Goal: Task Accomplishment & Management: Manage account settings

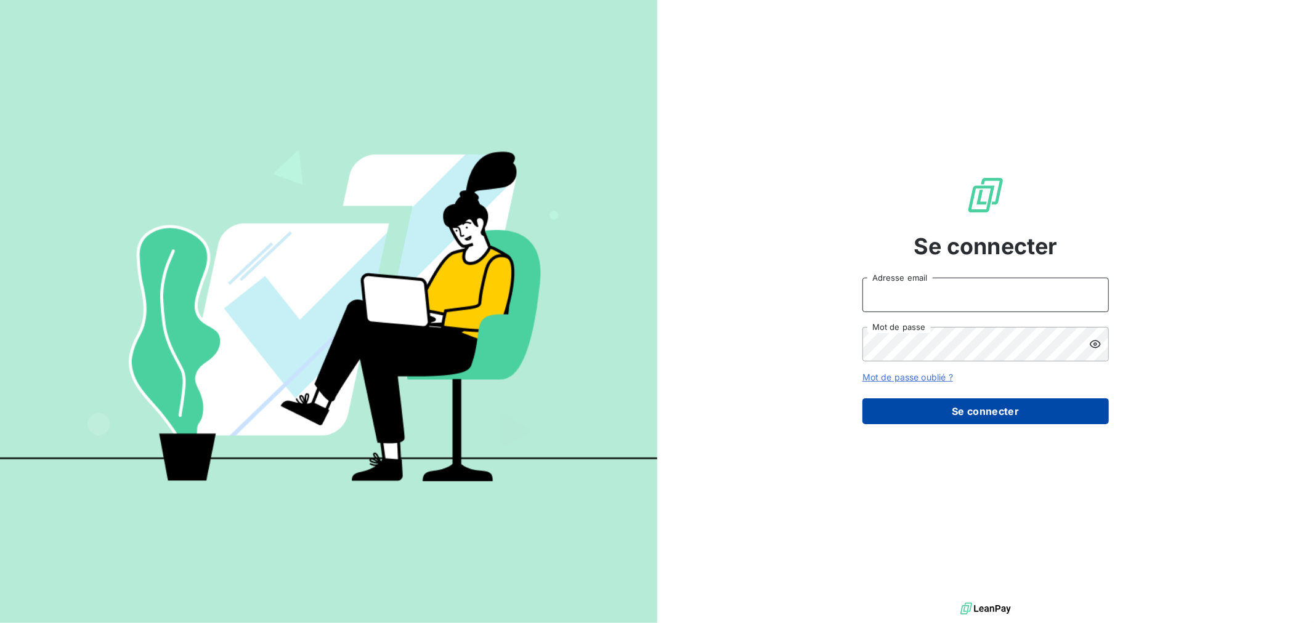
type input "[EMAIL_ADDRESS][DOMAIN_NAME]"
click at [953, 409] on button "Se connecter" at bounding box center [985, 412] width 246 height 26
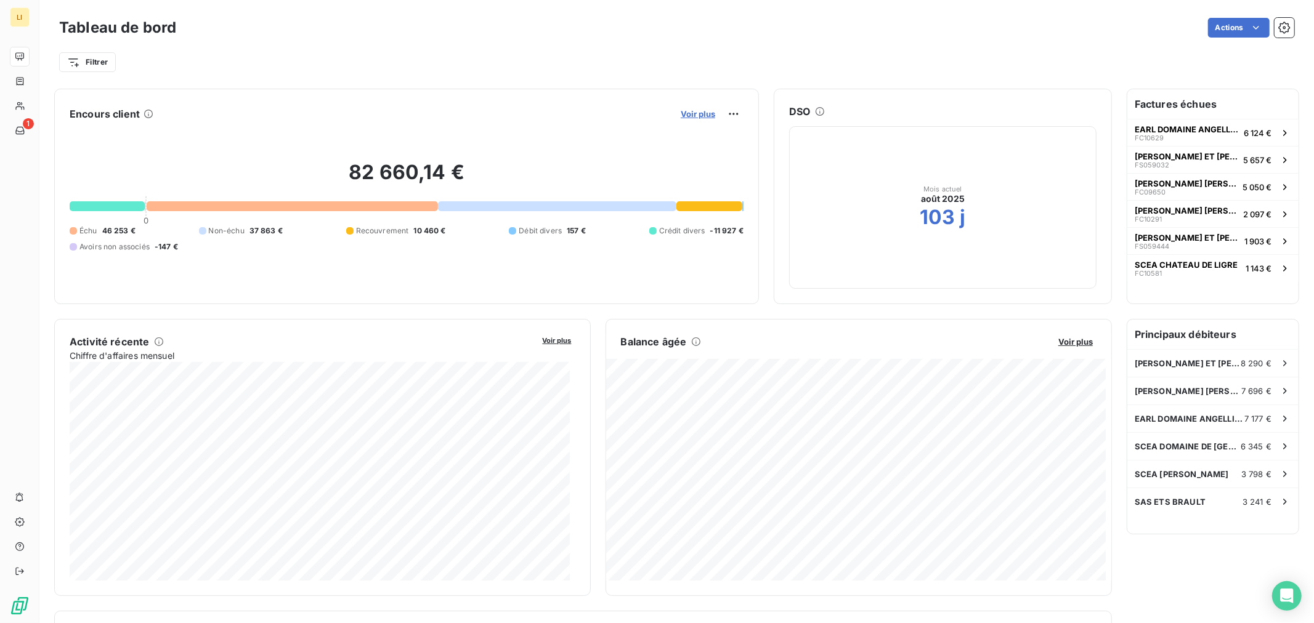
click at [692, 118] on span "Voir plus" at bounding box center [698, 114] width 34 height 10
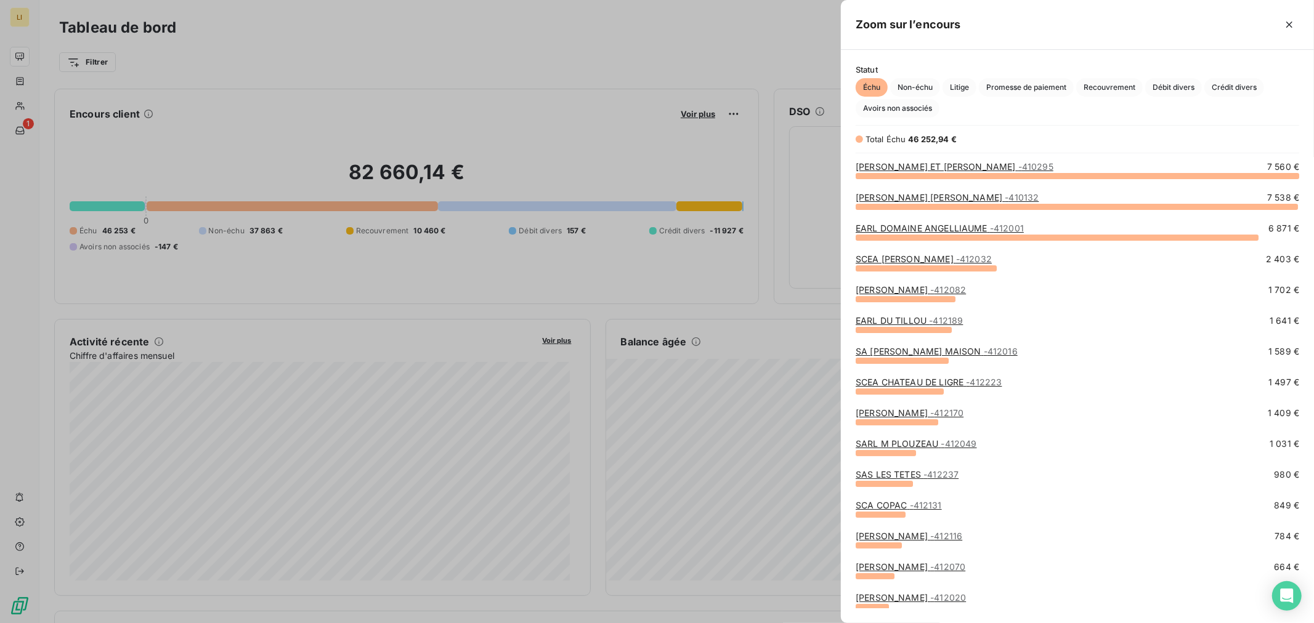
click at [692, 308] on div at bounding box center [657, 311] width 1314 height 623
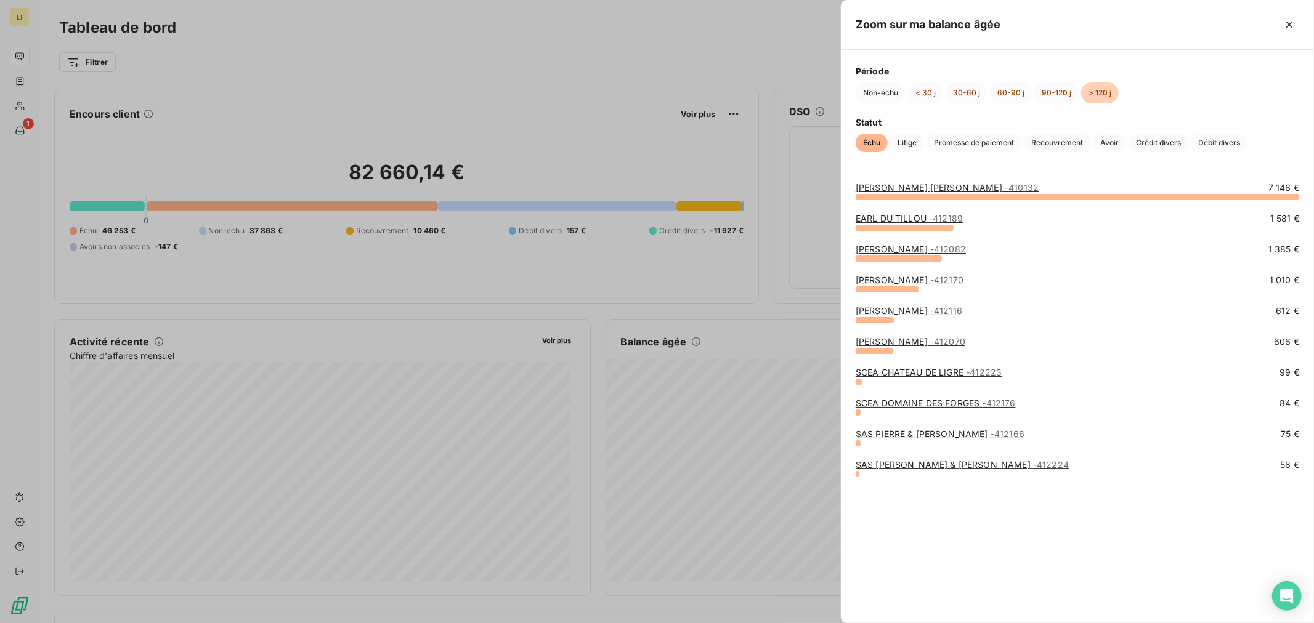
click at [878, 185] on link "EARL PREVEAUX BRUNO - 410132" at bounding box center [947, 187] width 183 height 10
click at [900, 220] on link "EARL DU TILLOU - 412189" at bounding box center [909, 218] width 107 height 10
click at [906, 248] on link "VARANNE NICOLAS - 412082" at bounding box center [911, 249] width 110 height 10
click at [889, 279] on link "SIGONNEAU FREDERIC - 412170" at bounding box center [910, 280] width 108 height 10
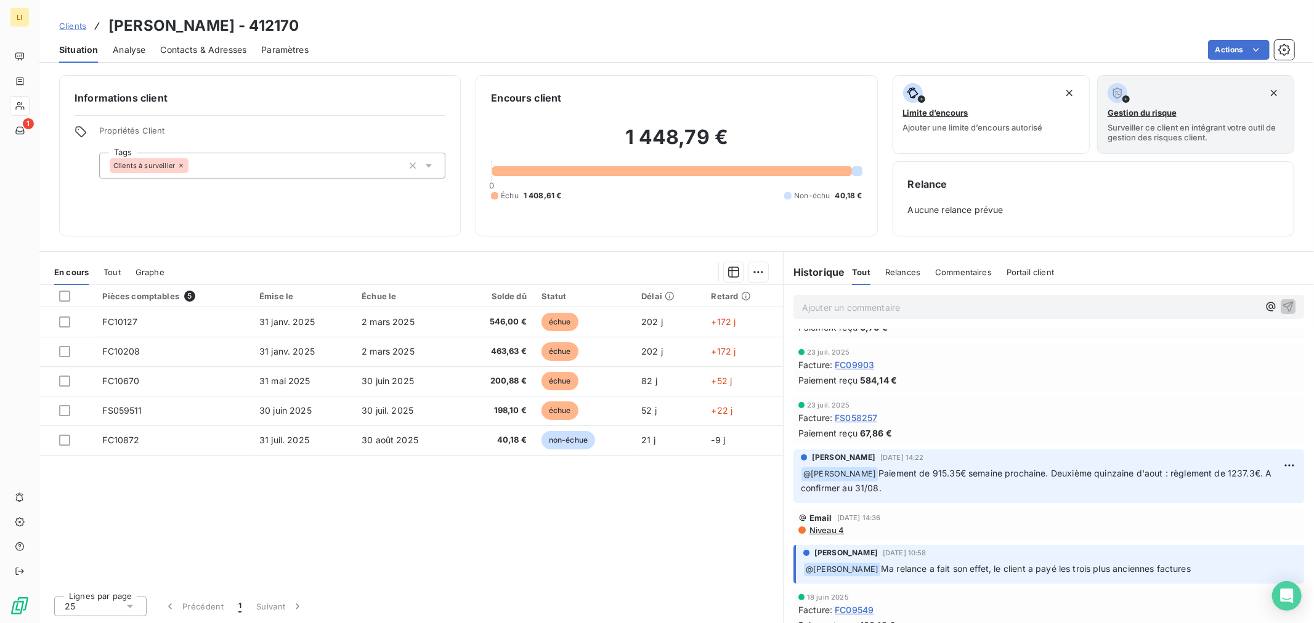
scroll to position [205, 0]
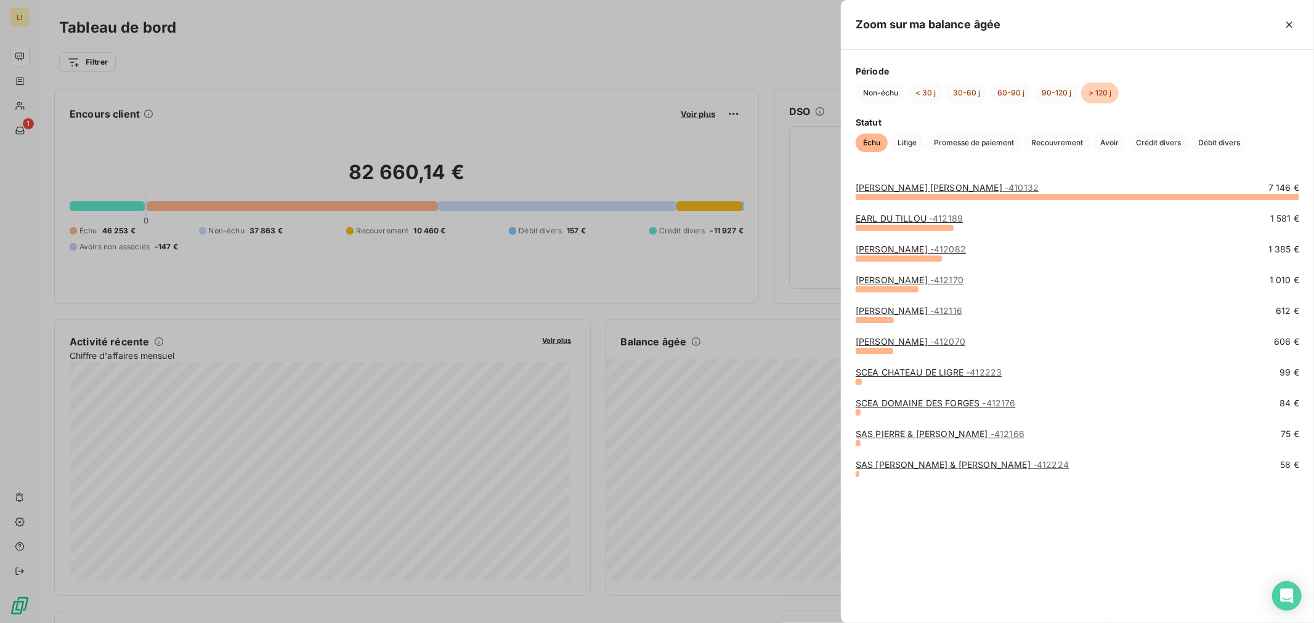
click at [895, 312] on link "PELLETIER JEAN - 412116" at bounding box center [909, 310] width 107 height 10
click at [880, 344] on link "EARL DE TOURAINE - 412070" at bounding box center [911, 341] width 110 height 10
click at [885, 373] on link "SCEA CHATEAU DE LIGRE - 412223" at bounding box center [929, 372] width 146 height 10
click at [876, 405] on link "SCEA DOMAINE DES FORGES - 412176" at bounding box center [936, 403] width 160 height 10
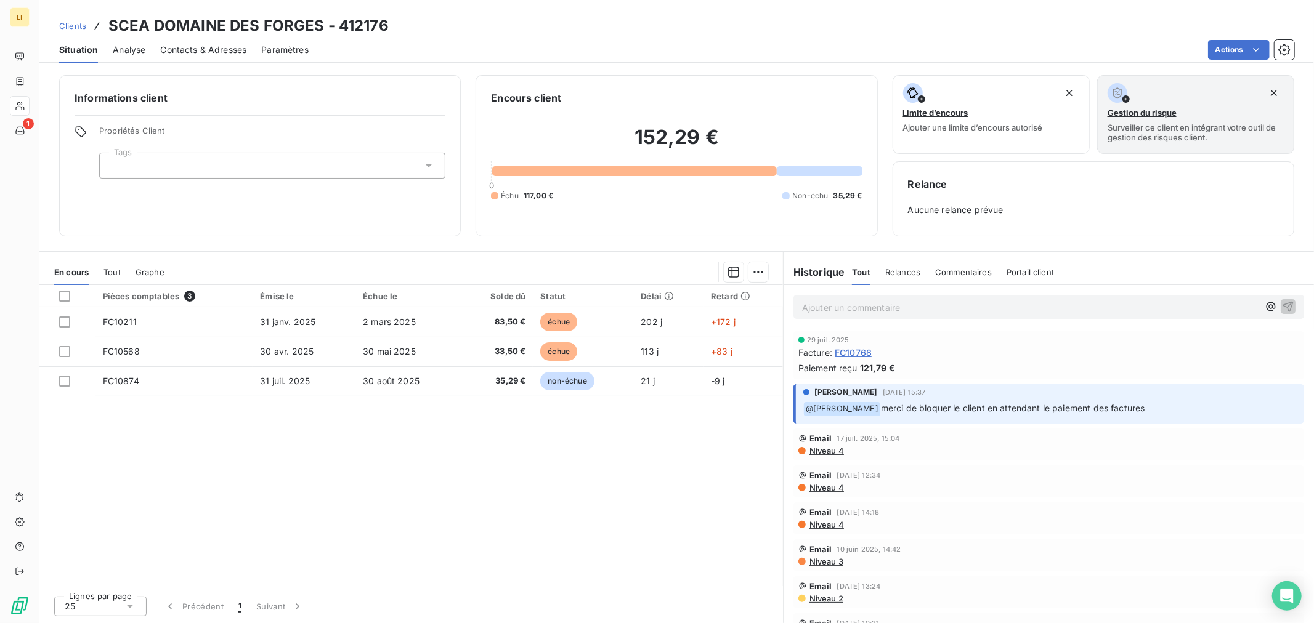
click at [856, 350] on span "FC10768" at bounding box center [853, 352] width 37 height 13
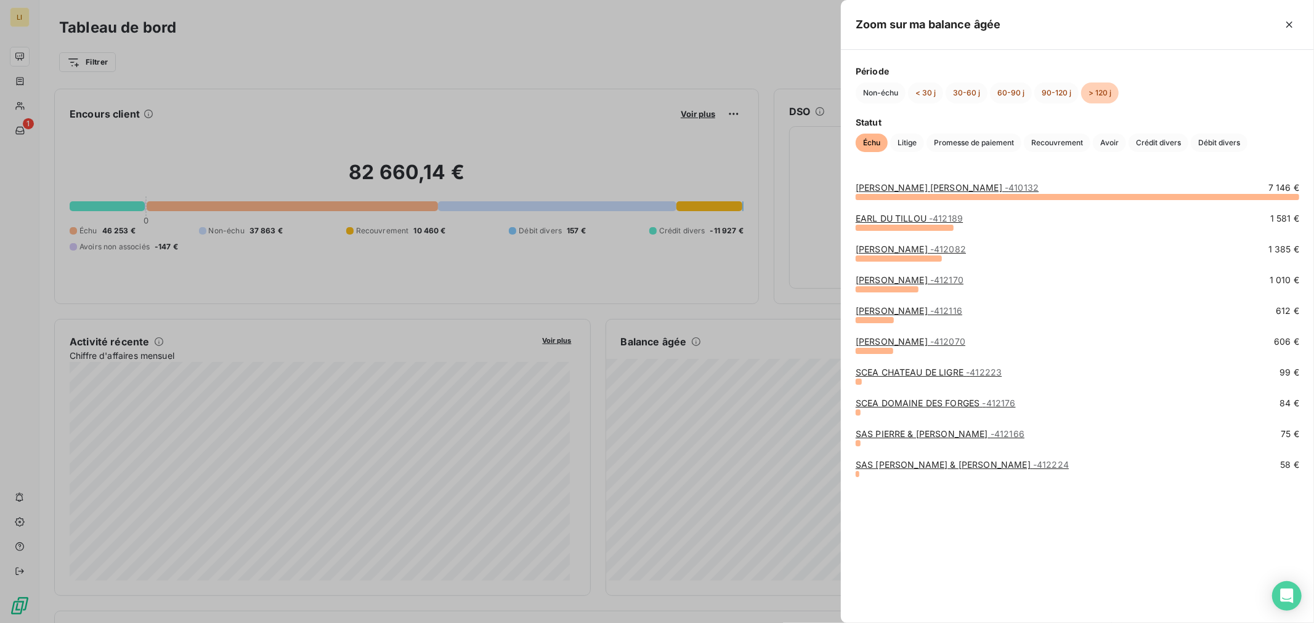
click at [865, 469] on link "SAS LAMBERT BEATRICE & PASCAL - 412224" at bounding box center [962, 464] width 213 height 10
